Goal: Information Seeking & Learning: Learn about a topic

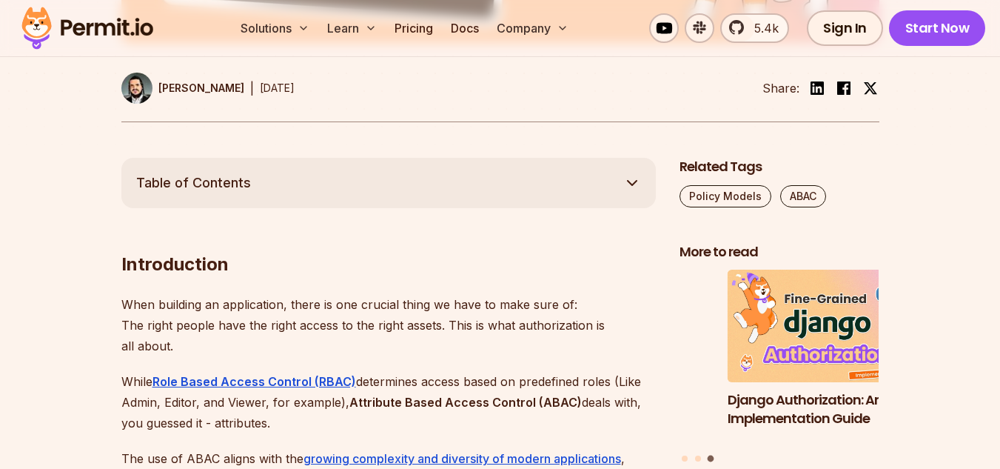
scroll to position [764, 0]
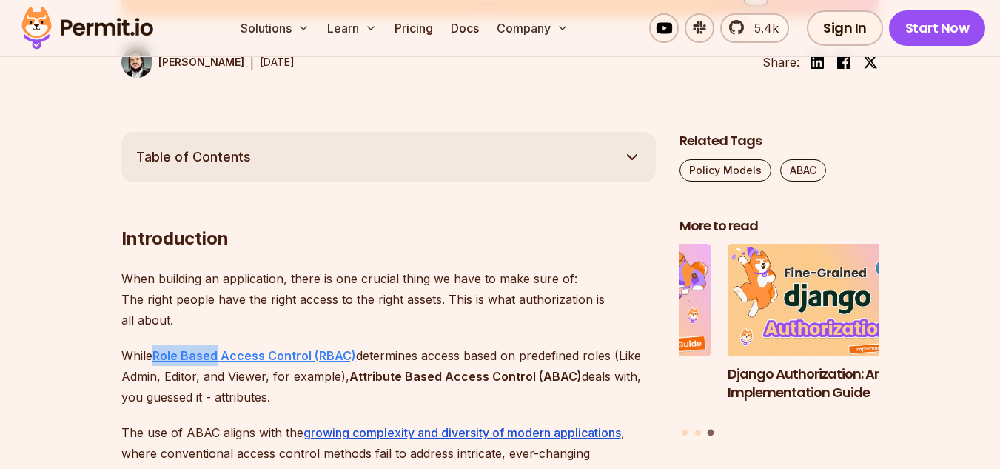
drag, startPoint x: 153, startPoint y: 355, endPoint x: 218, endPoint y: 357, distance: 65.9
click at [218, 357] on p "While Role Based Access Control (RBAC) determines access based on predefined ro…" at bounding box center [388, 376] width 535 height 62
copy p "Role Based"
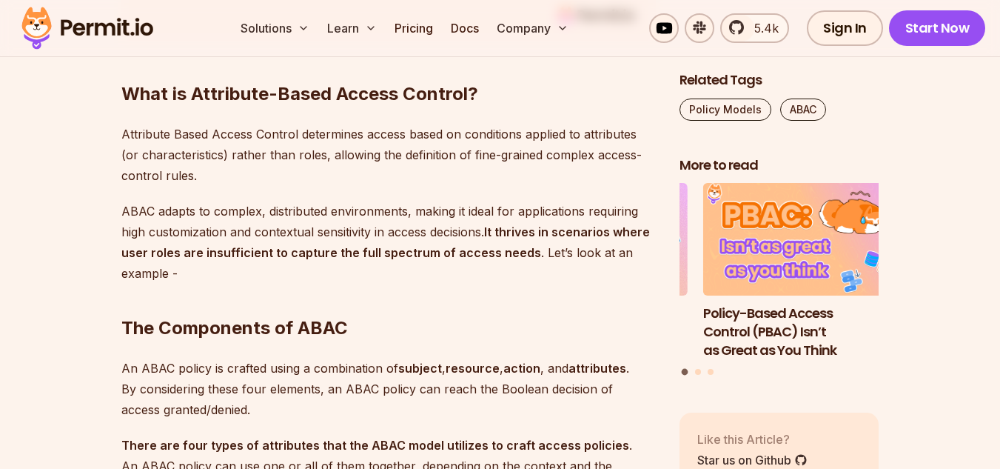
scroll to position [1653, 0]
drag, startPoint x: 121, startPoint y: 135, endPoint x: 207, endPoint y: 134, distance: 86.6
click at [207, 134] on p "Attribute Based Access Control determines access based on conditions applied to…" at bounding box center [388, 154] width 535 height 62
copy p "Attribute Based"
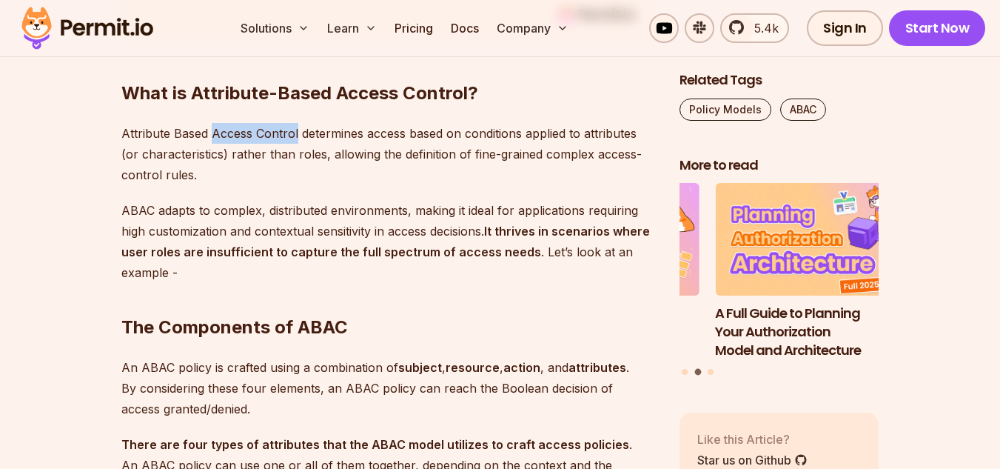
drag, startPoint x: 213, startPoint y: 133, endPoint x: 296, endPoint y: 126, distance: 83.9
click at [296, 126] on p "Attribute Based Access Control determines access based on conditions applied to…" at bounding box center [388, 154] width 535 height 62
copy p "Access Control"
